Goal: Check status: Check status

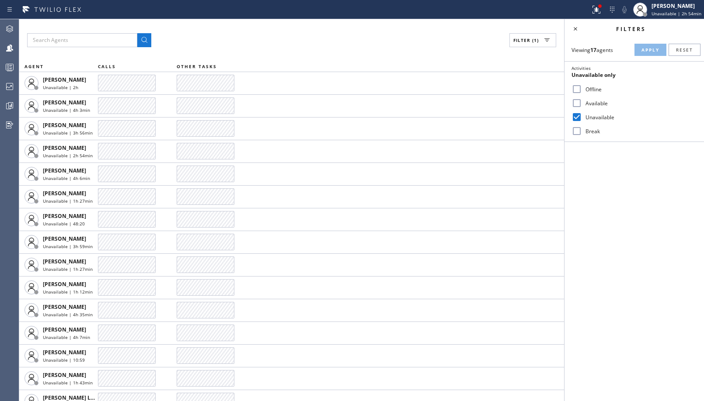
click at [594, 104] on label "Available" at bounding box center [639, 103] width 115 height 7
click at [582, 104] on input "Available" at bounding box center [576, 103] width 10 height 10
click at [649, 51] on span "Apply" at bounding box center [650, 50] width 18 height 6
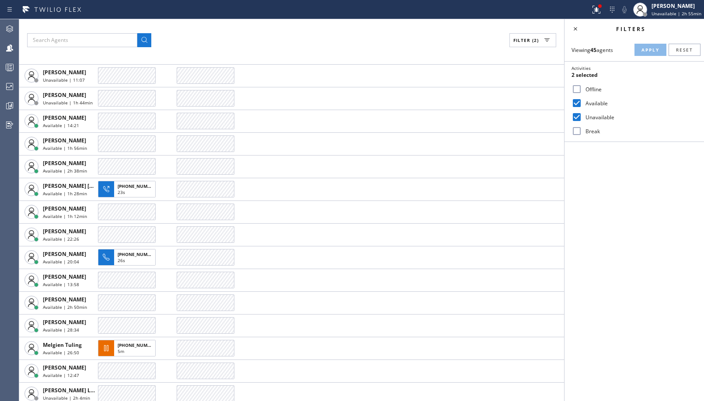
scroll to position [694, 0]
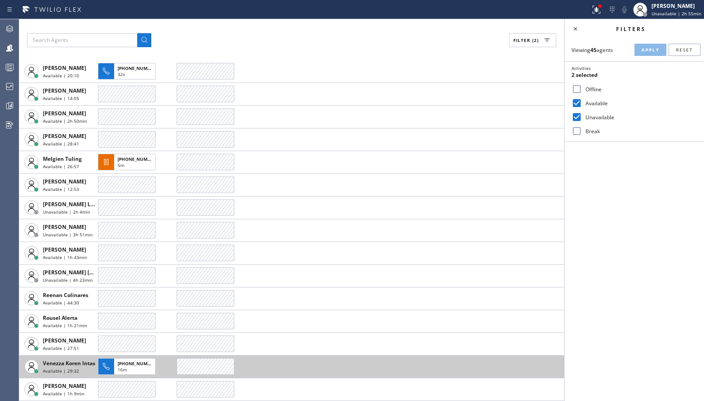
click at [79, 365] on span "Venezza Koren Intas" at bounding box center [69, 363] width 52 height 7
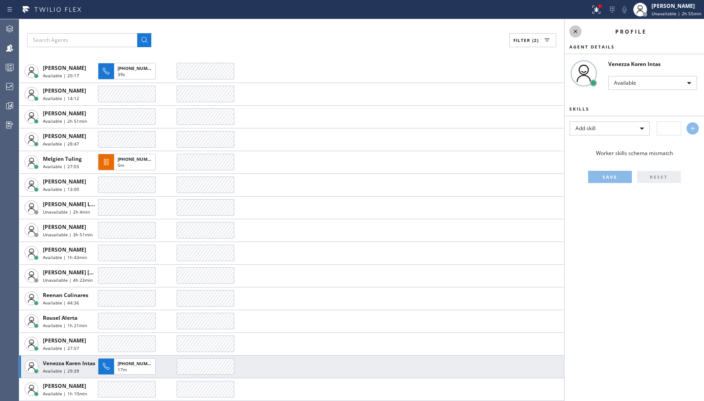
click at [573, 29] on icon at bounding box center [575, 31] width 10 height 10
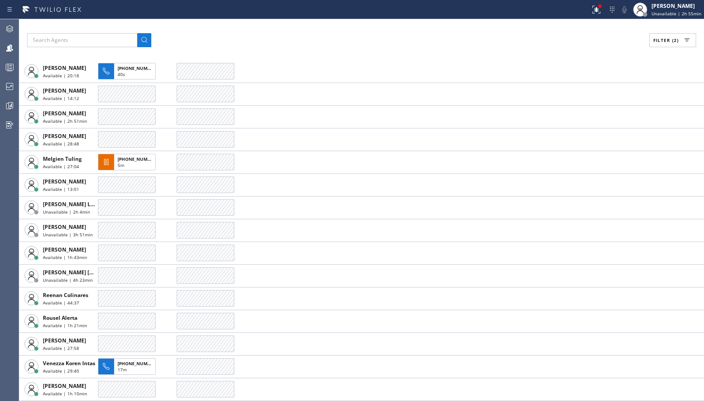
drag, startPoint x: 663, startPoint y: 38, endPoint x: 617, endPoint y: 99, distance: 77.0
click at [666, 38] on span "Filter (2)" at bounding box center [665, 40] width 25 height 6
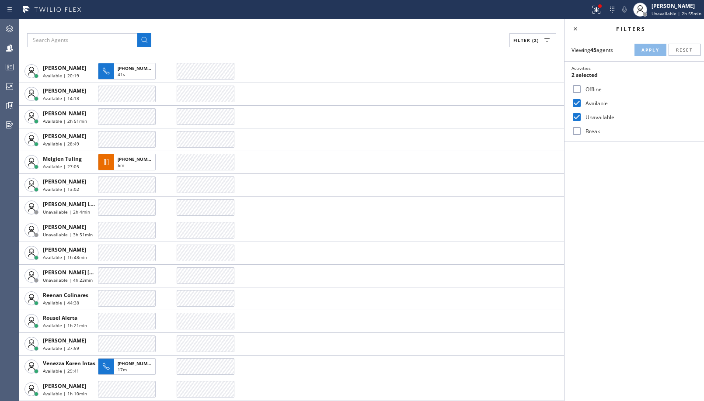
click at [589, 100] on label "Available" at bounding box center [639, 103] width 115 height 7
click at [582, 99] on input "Available" at bounding box center [576, 103] width 10 height 10
checkbox input "false"
click at [652, 42] on div "Viewing 45 agents Apply Reset Activities Unavailable only Offline Available Una…" at bounding box center [633, 90] width 139 height 104
click at [651, 47] on span "Apply" at bounding box center [650, 50] width 18 height 6
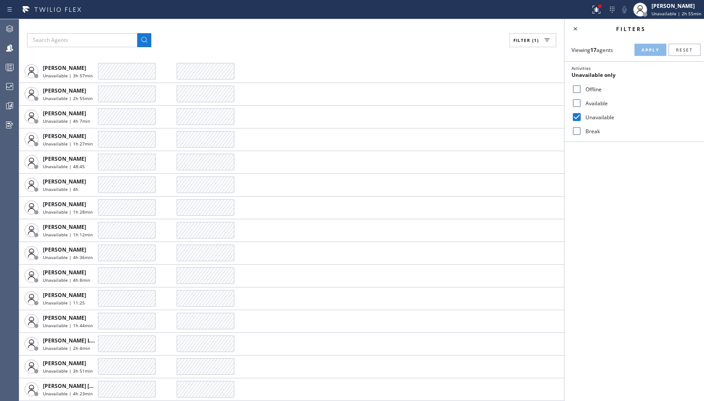
scroll to position [57, 0]
